Goal: Browse casually

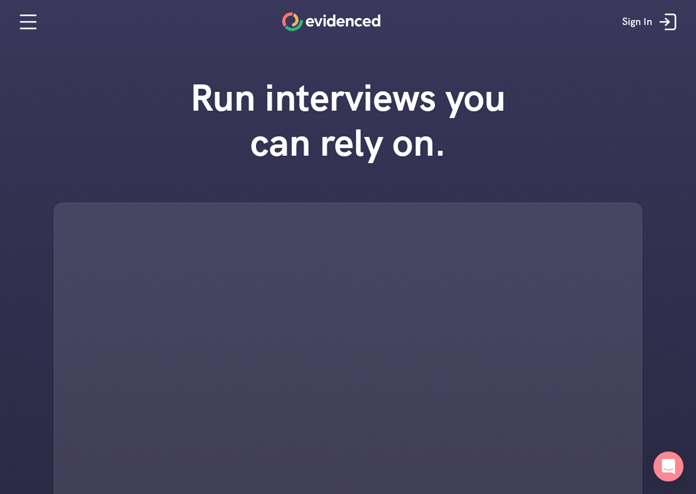
click at [682, 469] on div "Open Intercom Messenger" at bounding box center [668, 467] width 30 height 30
